Goal: Transaction & Acquisition: Purchase product/service

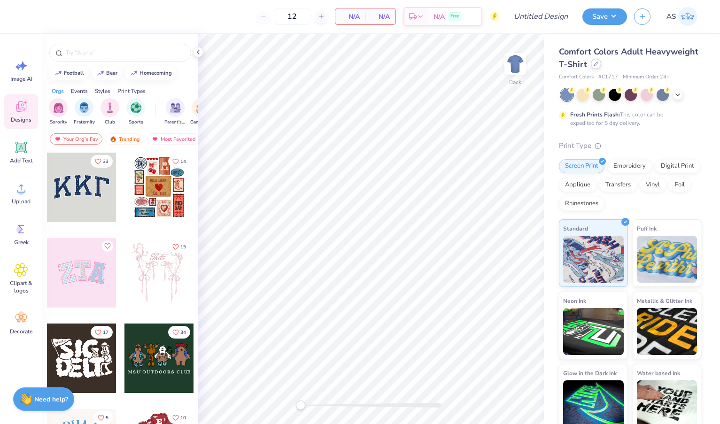
click at [597, 65] on icon at bounding box center [596, 64] width 5 height 5
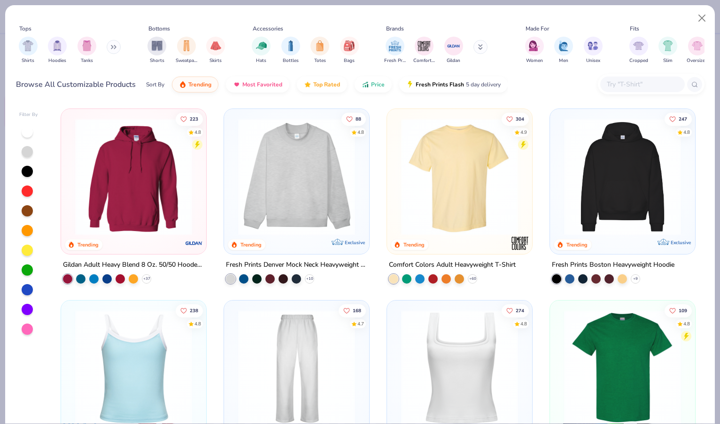
click at [158, 207] on img at bounding box center [133, 176] width 126 height 117
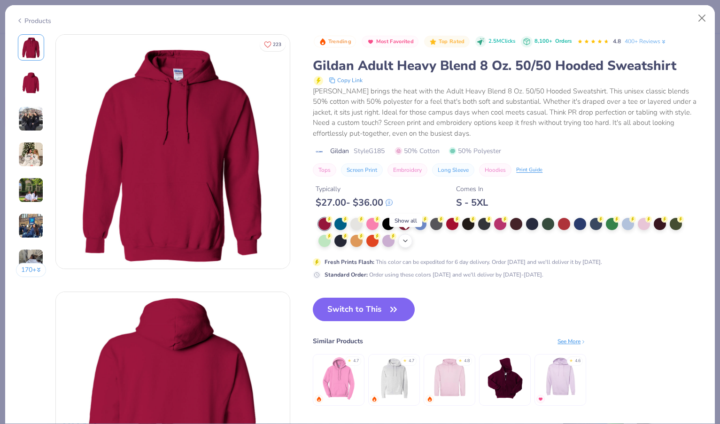
click at [408, 239] on icon at bounding box center [406, 241] width 8 height 8
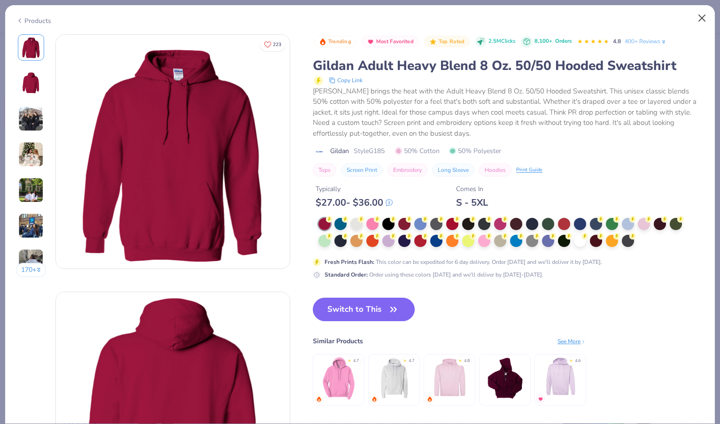
click at [706, 15] on button "Close" at bounding box center [702, 18] width 18 height 18
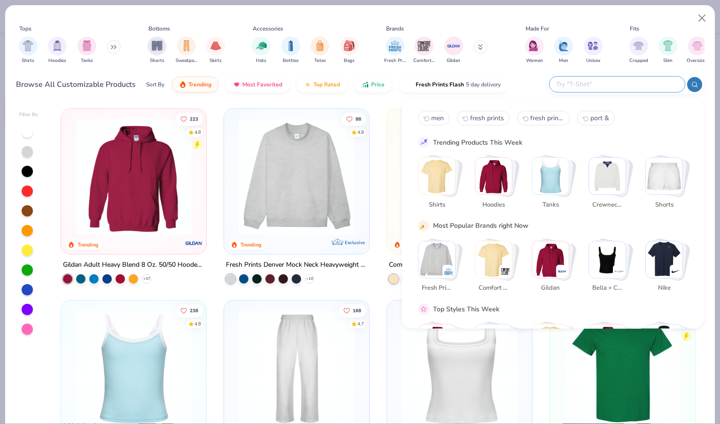
click at [639, 84] on input "text" at bounding box center [616, 84] width 123 height 11
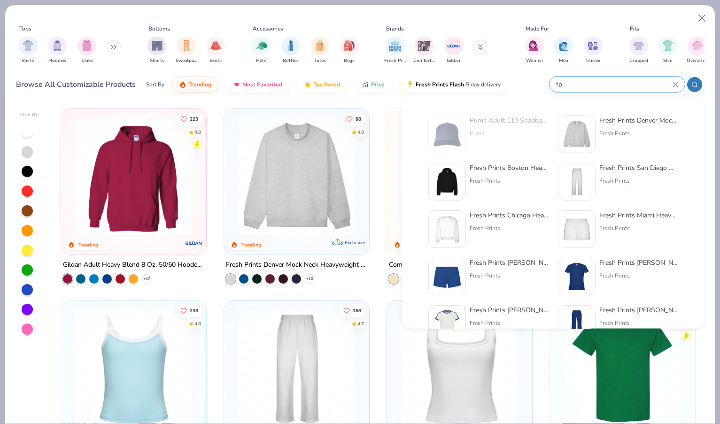
type input "fp"
click at [504, 173] on div "Fresh Prints Boston Heavyweight Hoodie Fresh Prints" at bounding box center [509, 182] width 79 height 38
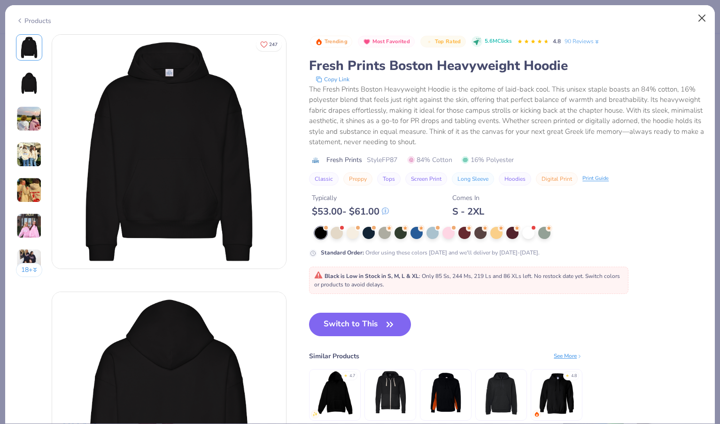
click at [698, 18] on button "Close" at bounding box center [702, 18] width 18 height 18
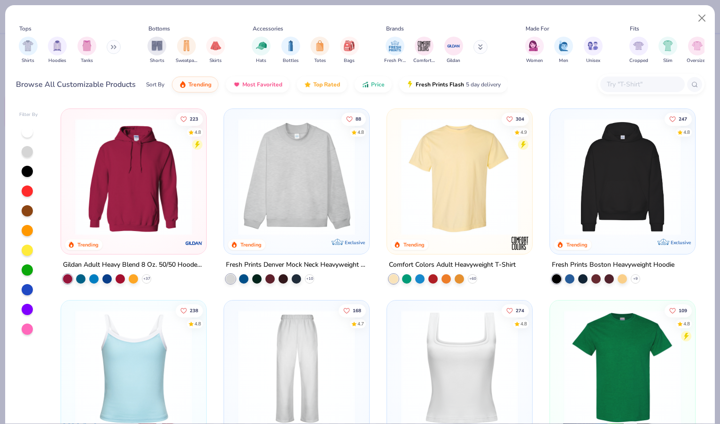
click at [335, 199] on img at bounding box center [296, 176] width 126 height 117
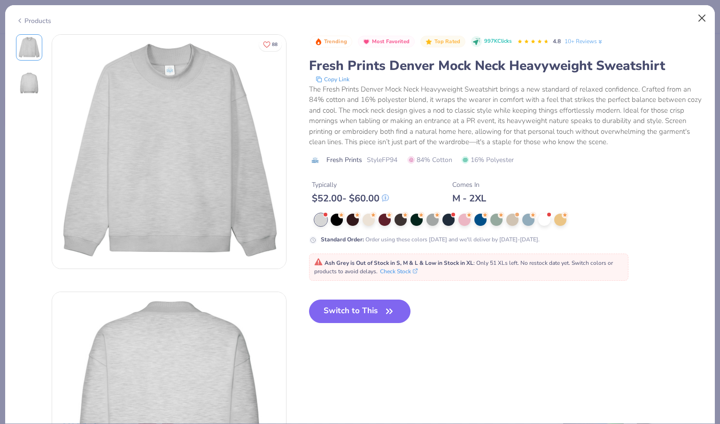
click at [700, 22] on button "Close" at bounding box center [702, 18] width 18 height 18
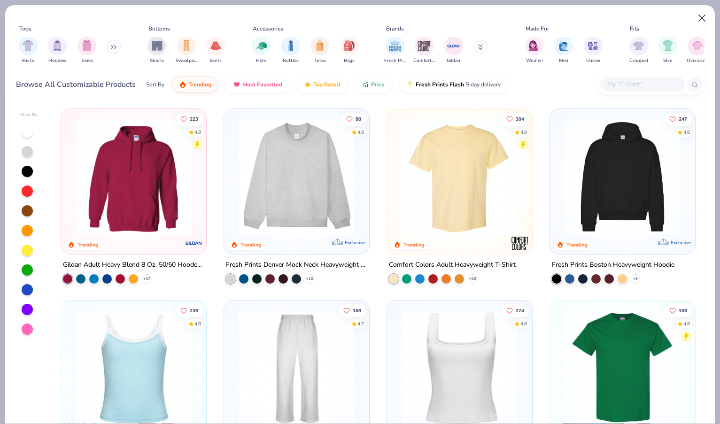
click at [697, 16] on button "Close" at bounding box center [702, 18] width 18 height 18
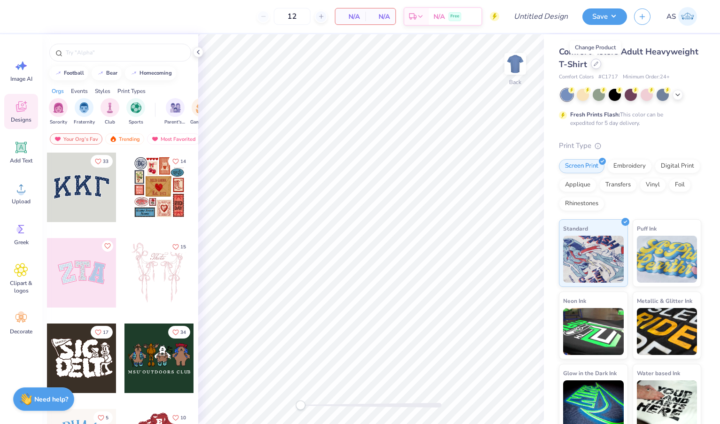
click at [595, 66] on icon at bounding box center [596, 64] width 5 height 5
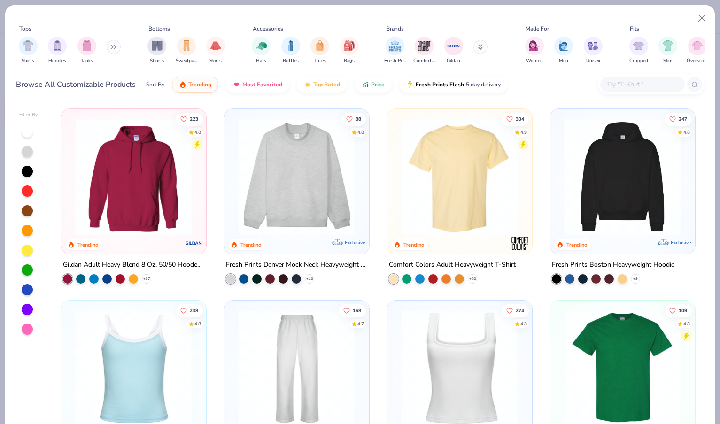
click at [617, 75] on div at bounding box center [651, 84] width 107 height 20
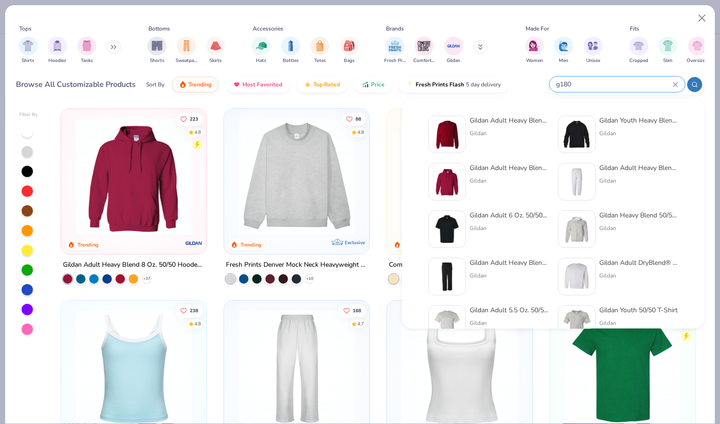
type input "g180"
click at [510, 122] on div "Gildan Adult Heavy Blend Adult 8 Oz. 50/50 Fleece Crew" at bounding box center [509, 121] width 79 height 10
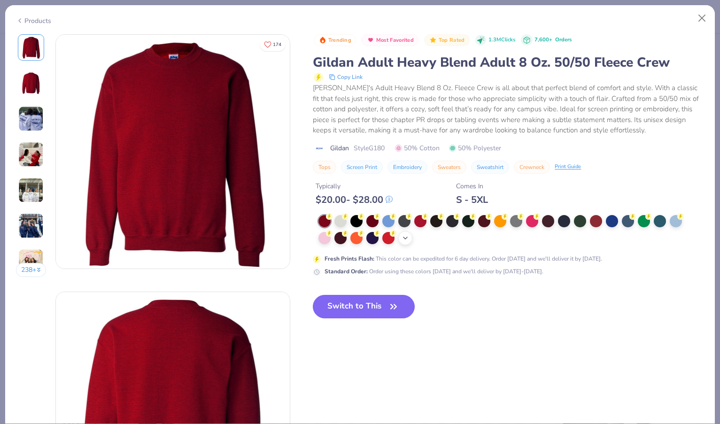
click at [405, 235] on icon at bounding box center [406, 238] width 8 height 8
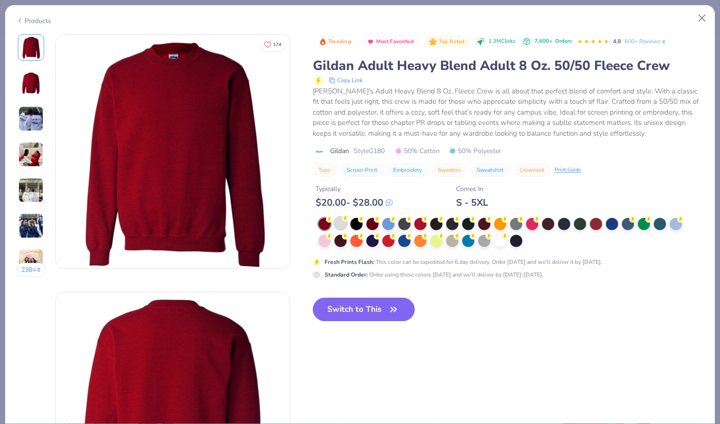
click at [338, 223] on div at bounding box center [340, 223] width 12 height 12
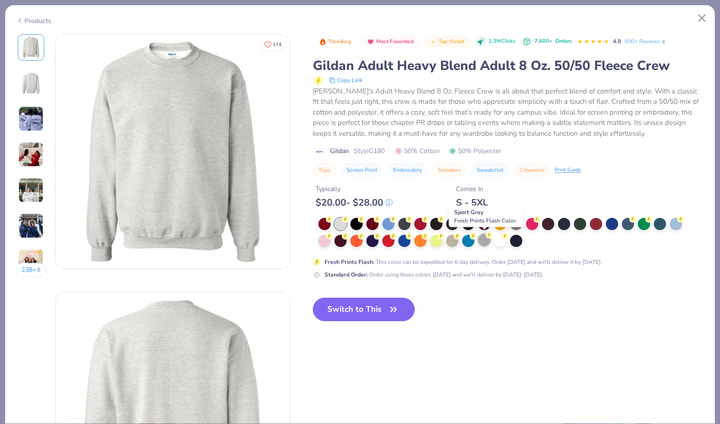
click at [484, 237] on div at bounding box center [484, 240] width 12 height 12
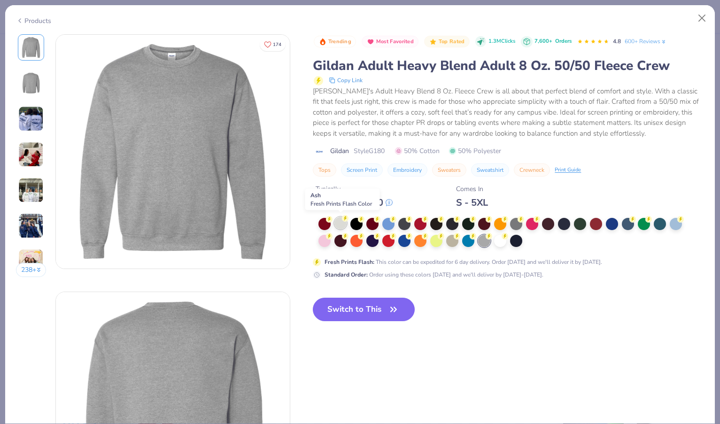
click at [341, 222] on div at bounding box center [340, 223] width 12 height 12
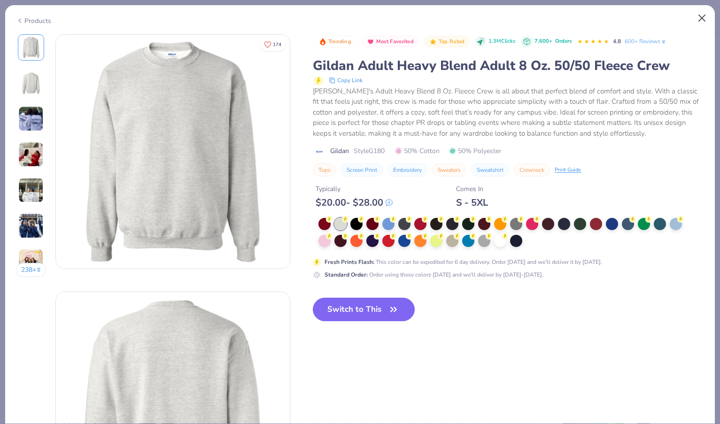
click at [702, 17] on button "Close" at bounding box center [702, 18] width 18 height 18
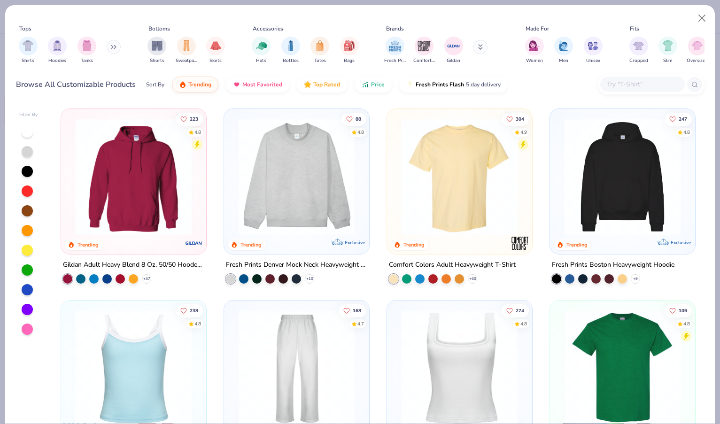
click at [617, 82] on input "text" at bounding box center [642, 84] width 72 height 11
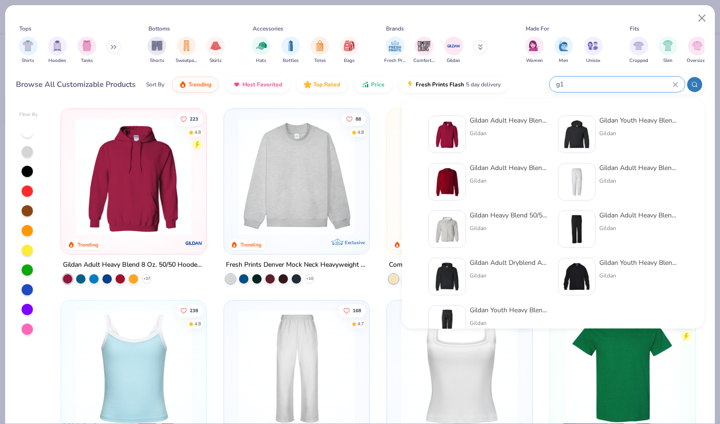
type input "g"
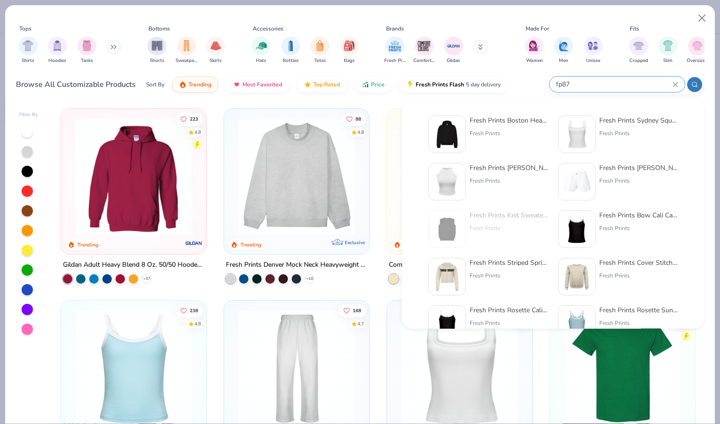
type input "fp87"
click at [502, 118] on div "Fresh Prints Boston Heavyweight Hoodie" at bounding box center [509, 121] width 79 height 10
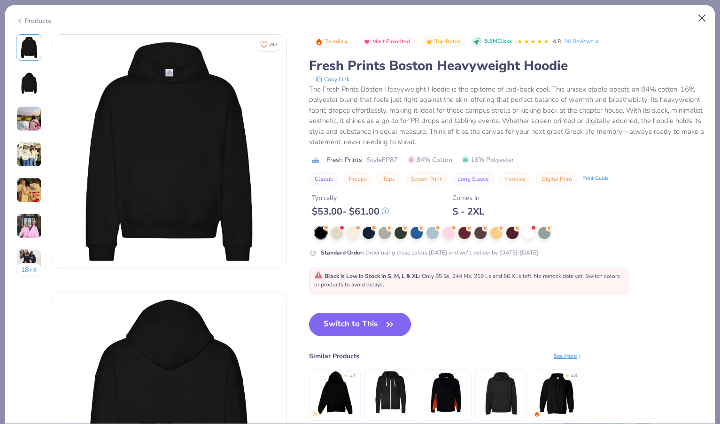
click at [703, 20] on button "Close" at bounding box center [702, 18] width 18 height 18
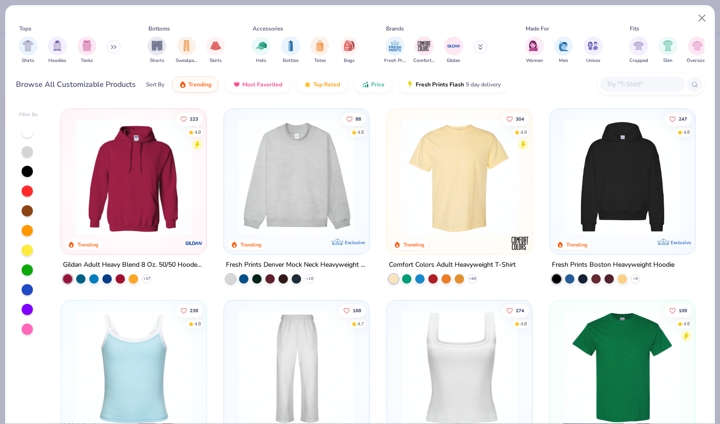
click at [308, 198] on img at bounding box center [296, 176] width 126 height 117
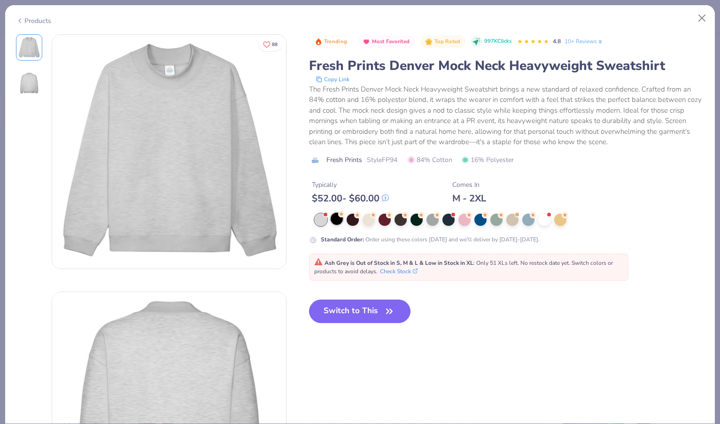
click at [339, 217] on icon at bounding box center [341, 214] width 7 height 7
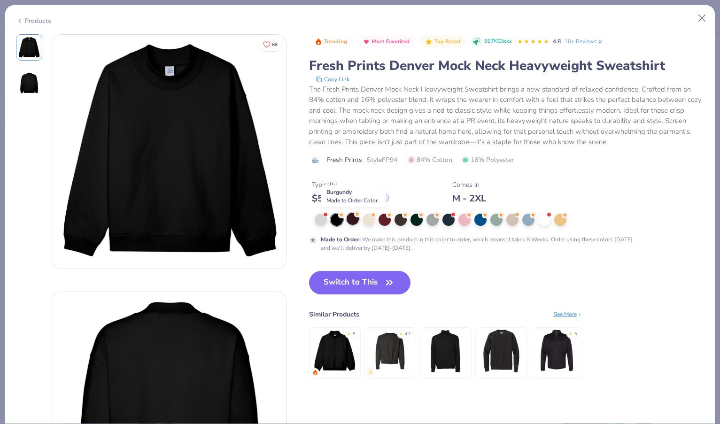
click at [352, 217] on div at bounding box center [353, 219] width 12 height 12
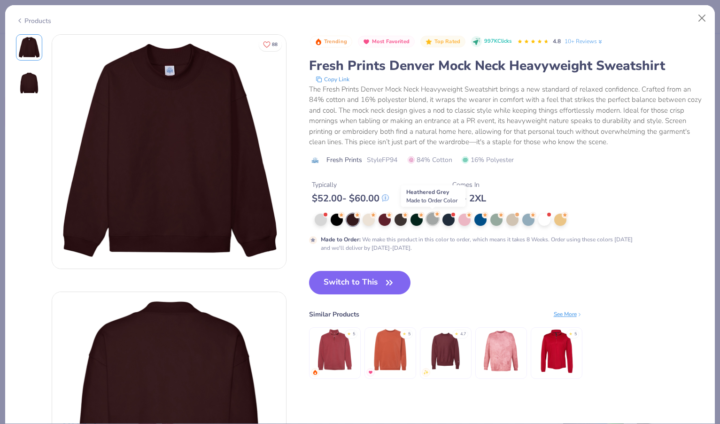
click at [435, 217] on circle at bounding box center [437, 214] width 7 height 7
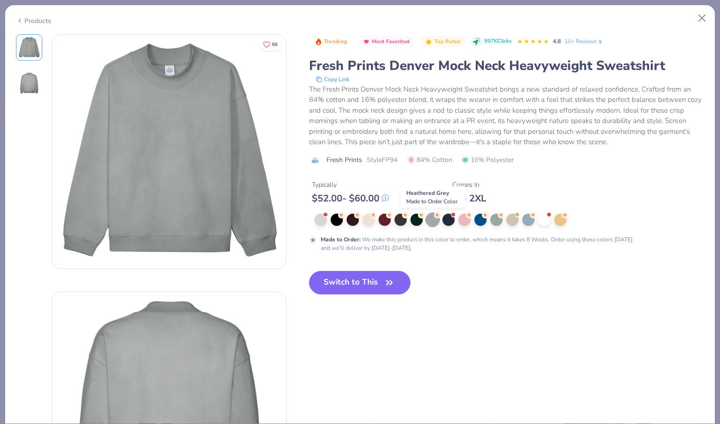
click at [434, 217] on icon at bounding box center [437, 215] width 7 height 7
click at [465, 220] on div at bounding box center [464, 219] width 12 height 12
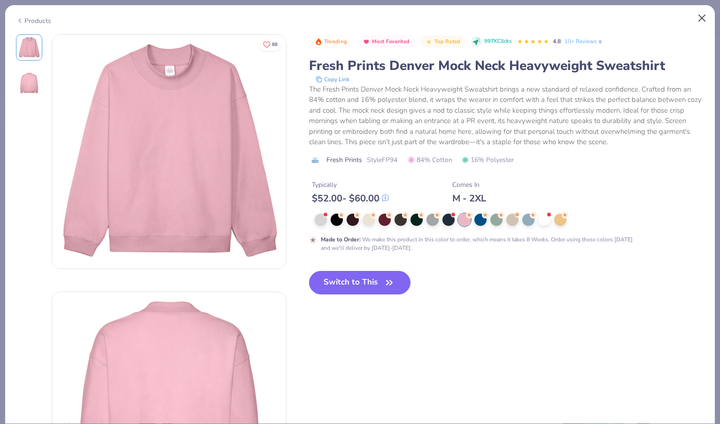
click at [702, 19] on button "Close" at bounding box center [702, 18] width 18 height 18
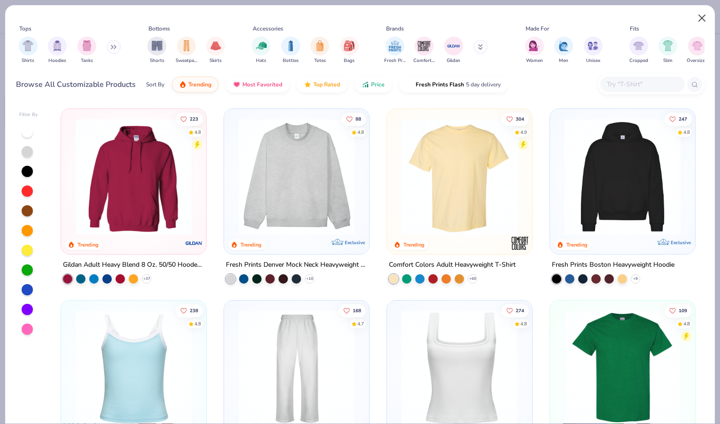
click at [704, 18] on button "Close" at bounding box center [702, 18] width 18 height 18
